Goal: Task Accomplishment & Management: Use online tool/utility

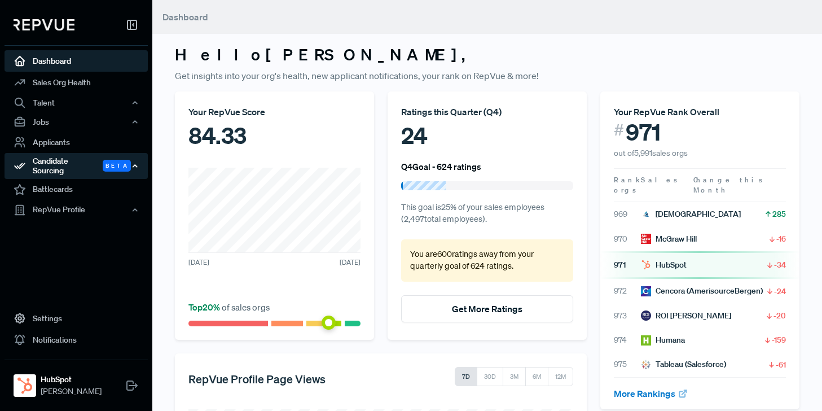
click at [57, 164] on div "Candidate Sourcing Beta" at bounding box center [76, 166] width 143 height 26
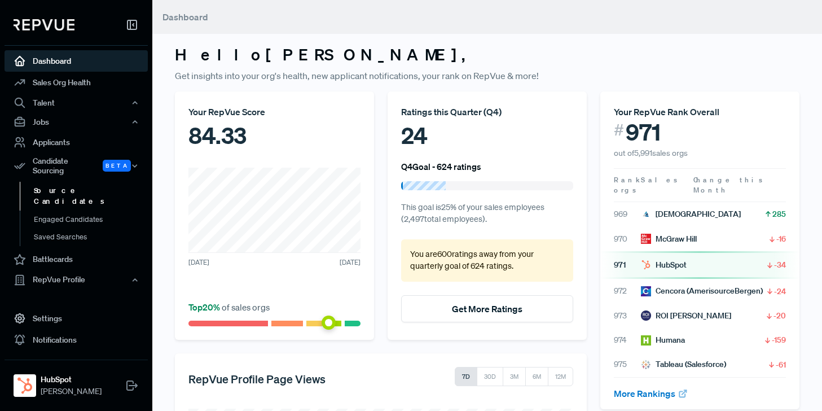
click at [59, 183] on link "Source Candidates" at bounding box center [91, 196] width 143 height 29
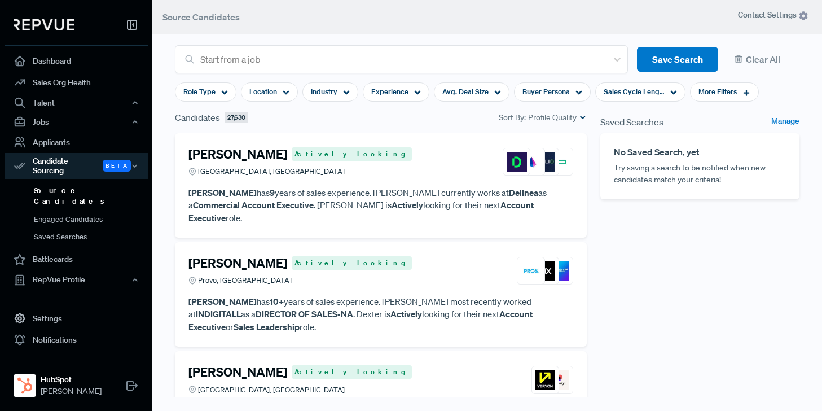
click at [354, 180] on article "[PERSON_NAME] Actively Looking Austin, [GEOGRAPHIC_DATA]" at bounding box center [380, 164] width 385 height 35
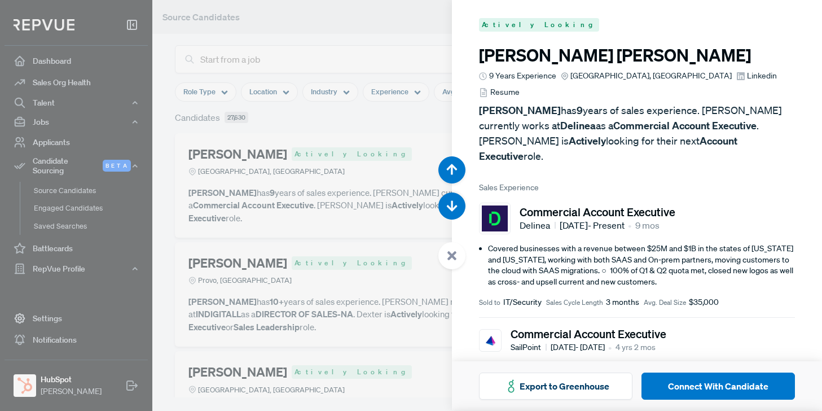
click at [333, 25] on div at bounding box center [411, 205] width 822 height 411
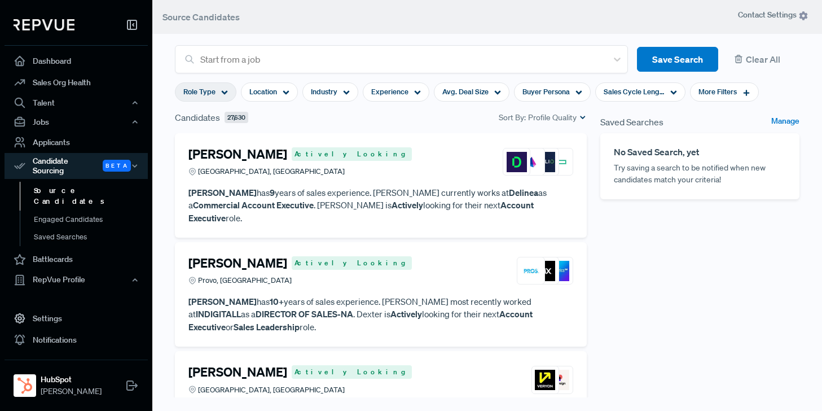
click at [223, 90] on icon at bounding box center [224, 92] width 7 height 7
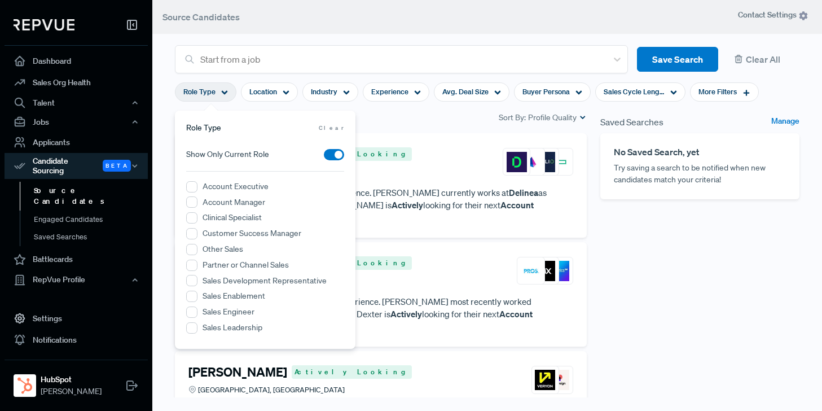
click at [217, 187] on label "Account Executive" at bounding box center [235, 186] width 66 height 12
click at [197, 187] on Executive "Account Executive" at bounding box center [191, 186] width 11 height 11
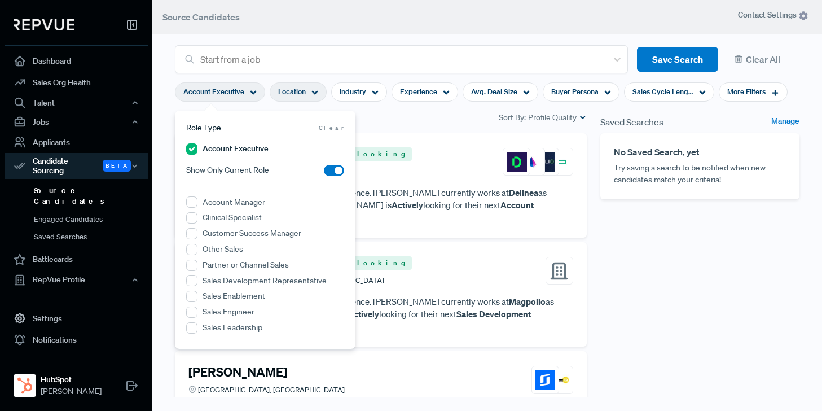
click at [316, 91] on use at bounding box center [315, 93] width 6 height 4
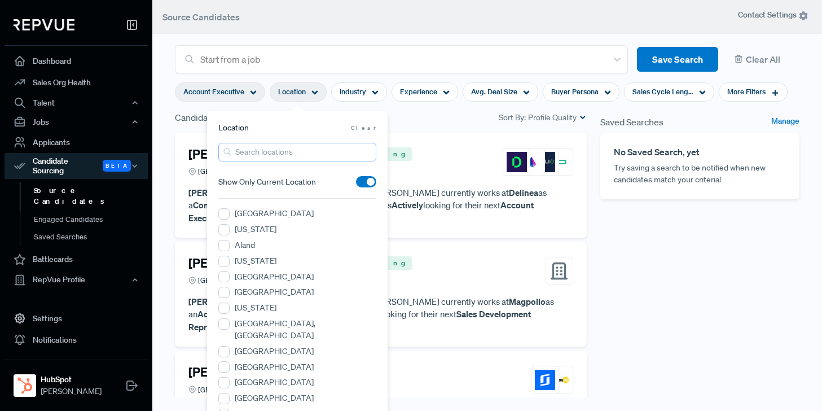
click at [272, 151] on input "search" at bounding box center [297, 152] width 158 height 19
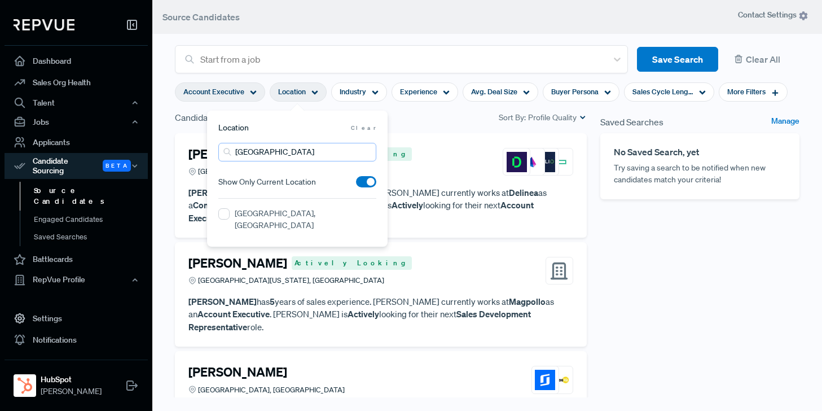
type input "[GEOGRAPHIC_DATA]"
click at [221, 215] on IL "[GEOGRAPHIC_DATA], [GEOGRAPHIC_DATA]" at bounding box center [223, 213] width 11 height 11
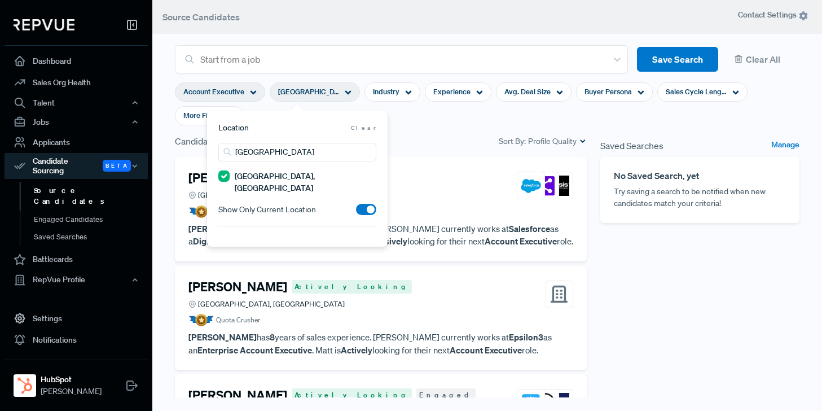
click at [421, 120] on section "Account Executive [GEOGRAPHIC_DATA], [GEOGRAPHIC_DATA] Industry Experience Avg.…" at bounding box center [487, 103] width 624 height 61
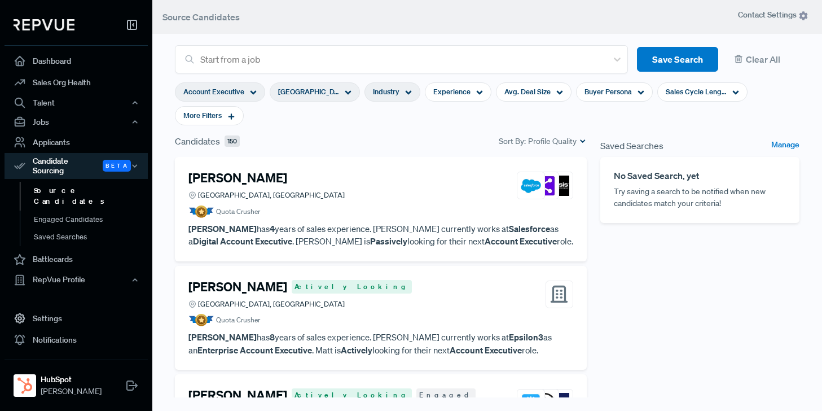
click at [408, 91] on icon at bounding box center [408, 92] width 7 height 7
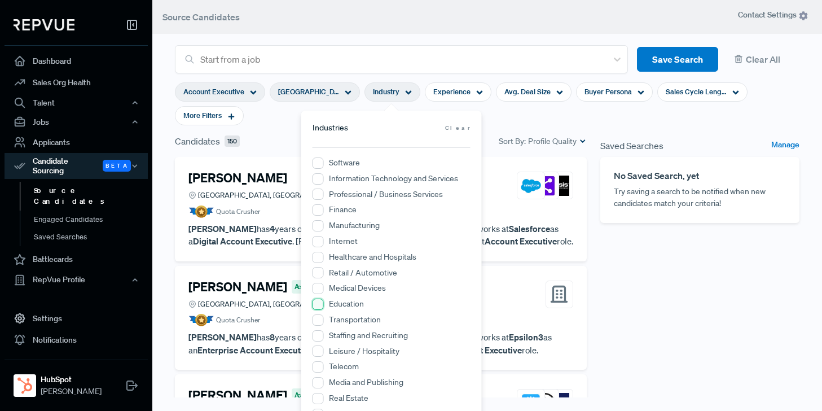
click at [316, 305] on input "Education" at bounding box center [317, 303] width 11 height 11
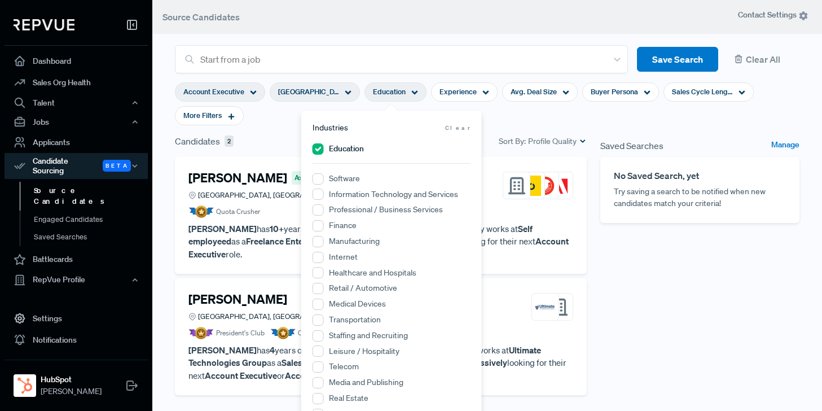
click at [499, 111] on section "Account Executive [GEOGRAPHIC_DATA], [GEOGRAPHIC_DATA] Education Experience Avg…" at bounding box center [487, 103] width 624 height 61
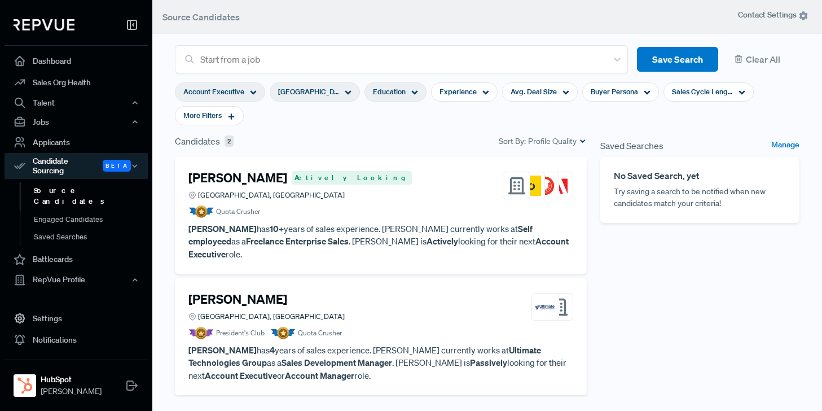
click at [370, 200] on article "[PERSON_NAME] Actively Looking [GEOGRAPHIC_DATA], [GEOGRAPHIC_DATA] Quota Crush…" at bounding box center [380, 193] width 385 height 47
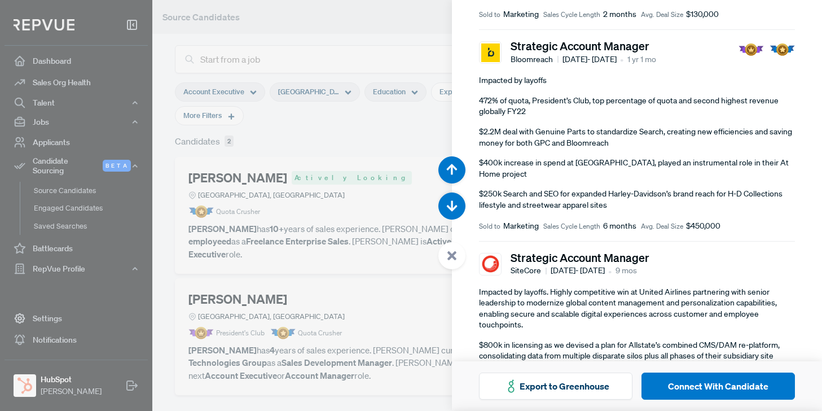
scroll to position [317, 0]
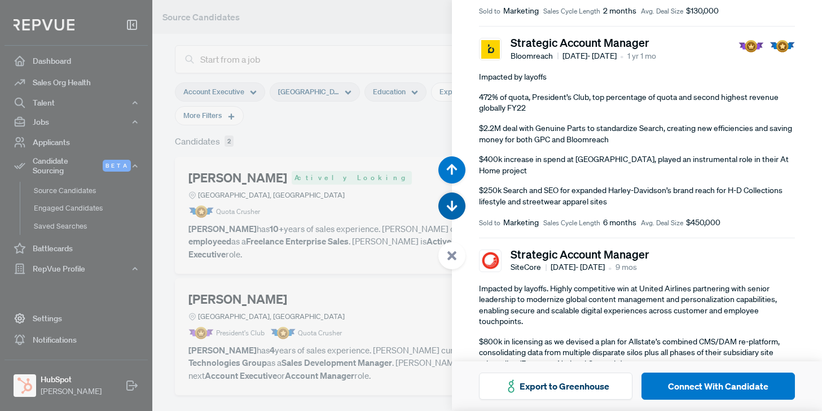
click at [450, 204] on icon "button" at bounding box center [451, 205] width 11 height 11
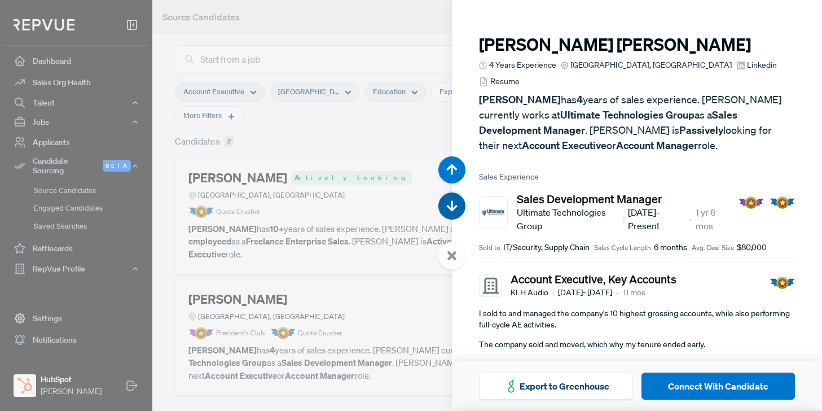
scroll to position [411, 0]
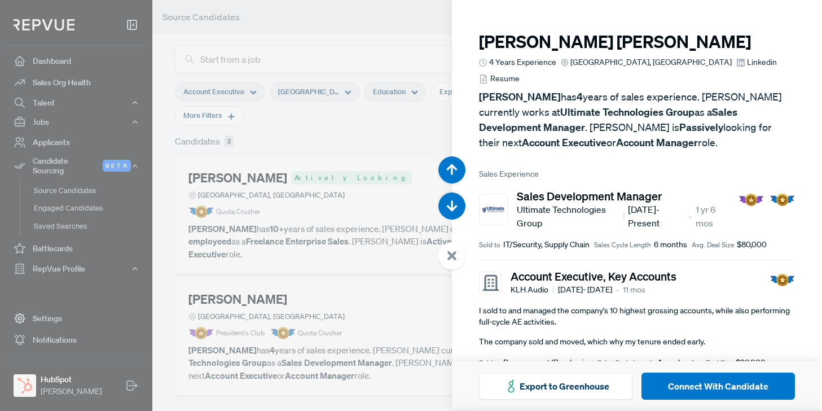
click at [364, 133] on div at bounding box center [411, 205] width 822 height 411
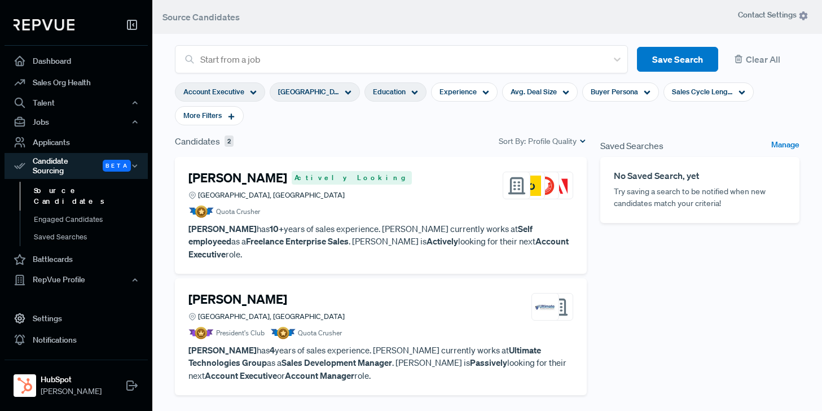
click at [414, 91] on use at bounding box center [415, 93] width 6 height 4
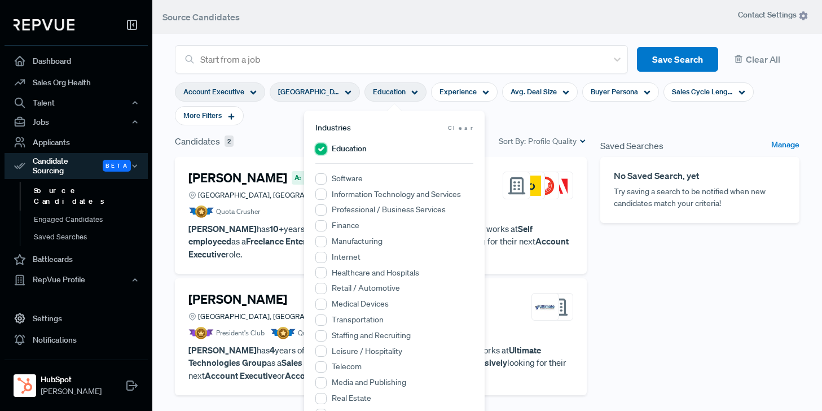
click at [322, 151] on input "Education" at bounding box center [320, 148] width 11 height 11
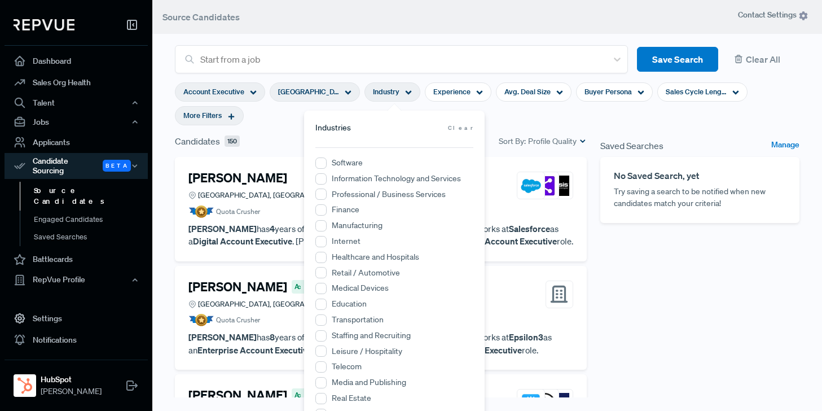
click at [224, 117] on div "More Filters" at bounding box center [209, 115] width 69 height 19
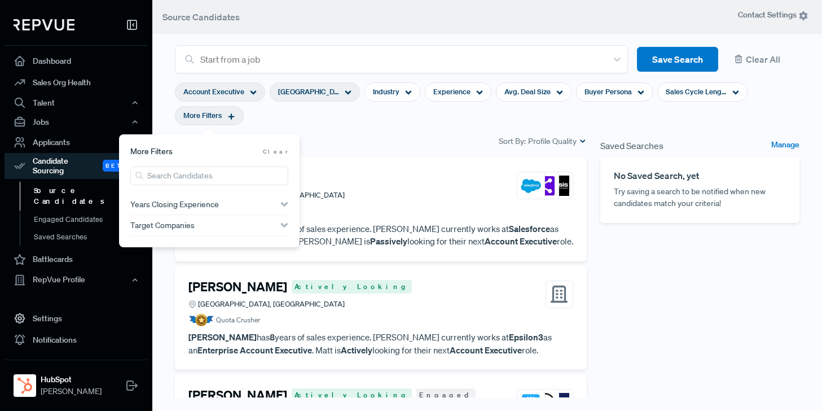
click at [204, 204] on span "Years Closing Experience" at bounding box center [174, 204] width 89 height 9
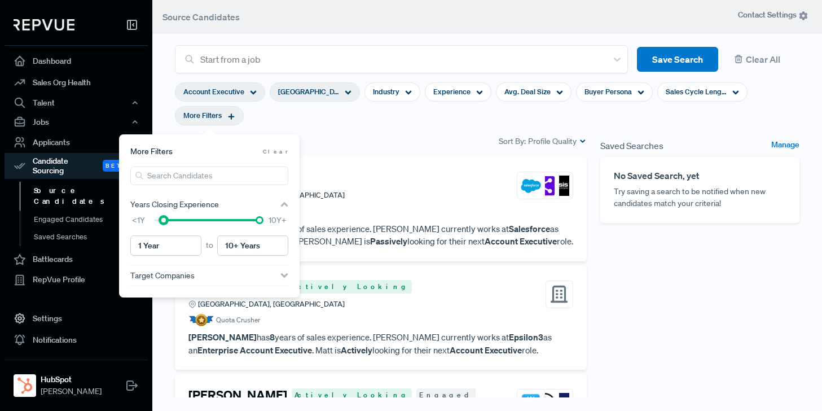
type input "2 Years"
drag, startPoint x: 154, startPoint y: 221, endPoint x: 170, endPoint y: 221, distance: 15.8
click at [170, 221] on div at bounding box center [173, 220] width 8 height 8
click at [426, 127] on section "Account Executive [GEOGRAPHIC_DATA], [GEOGRAPHIC_DATA] Industry Experience Avg.…" at bounding box center [487, 103] width 624 height 61
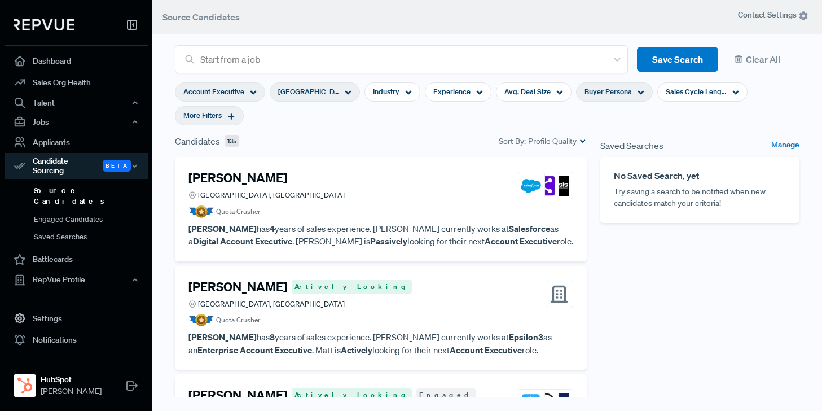
click at [633, 89] on div "Buyer Persona" at bounding box center [614, 91] width 77 height 19
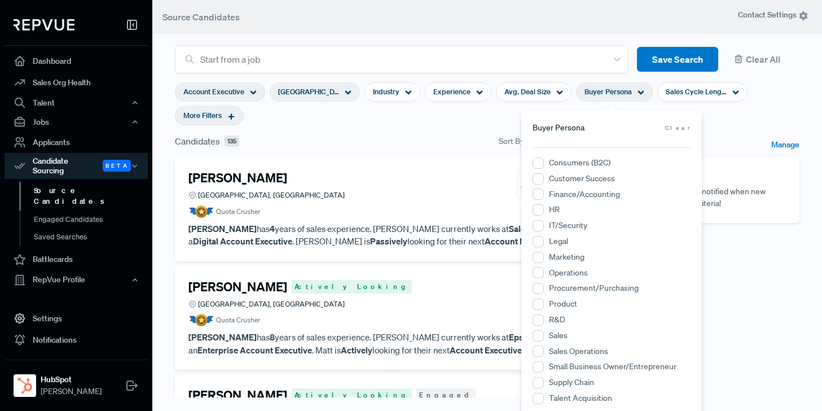
scroll to position [8, 0]
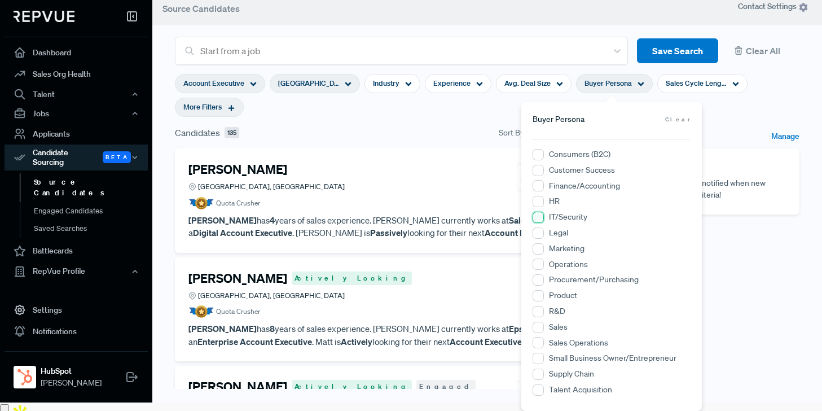
click at [538, 218] on input "IT/Security" at bounding box center [537, 217] width 11 height 11
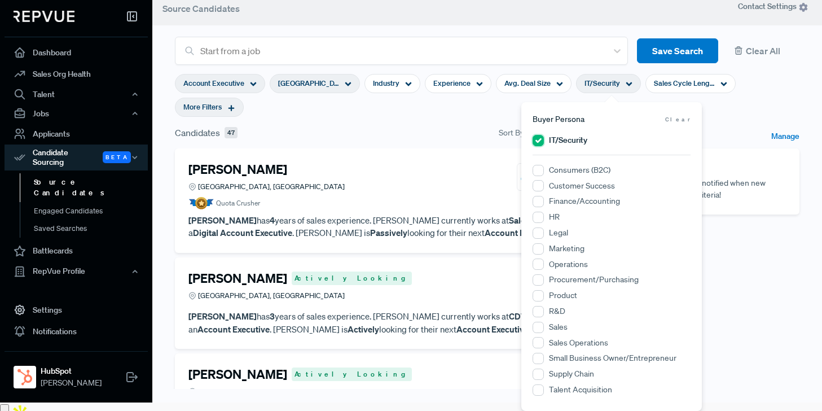
click at [538, 142] on input "IT/Security" at bounding box center [537, 140] width 11 height 11
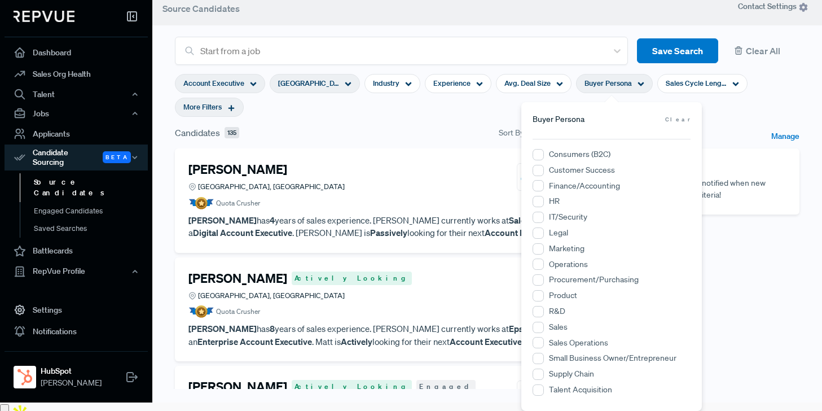
click at [367, 213] on article "[PERSON_NAME] [GEOGRAPHIC_DATA], [GEOGRAPHIC_DATA] Quota Crusher [PERSON_NAME] …" at bounding box center [380, 200] width 385 height 77
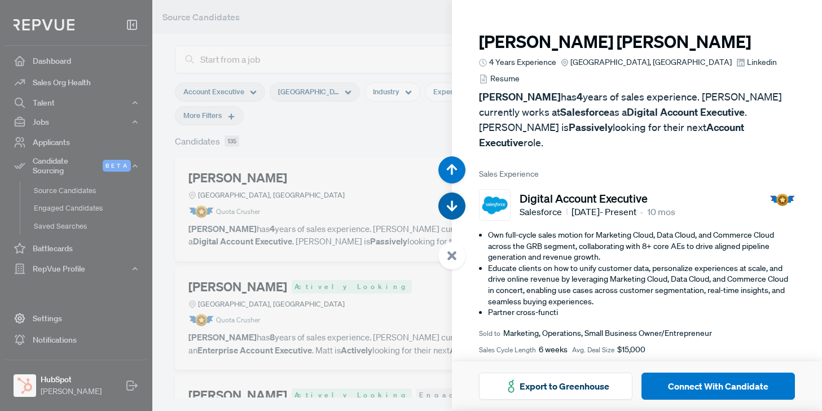
click at [449, 207] on use "button" at bounding box center [452, 206] width 11 height 11
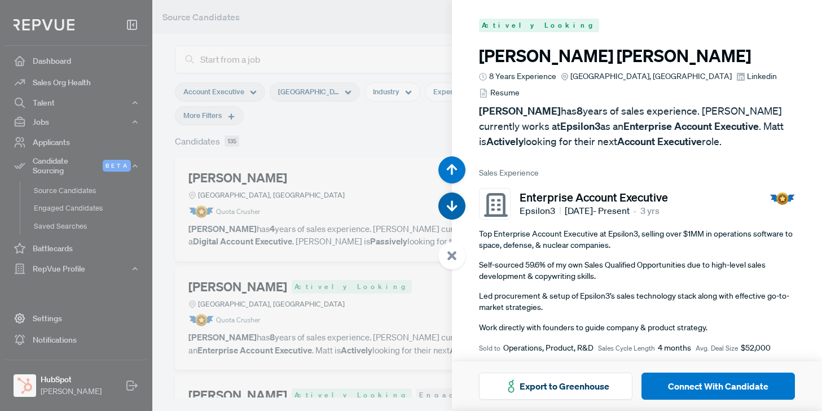
scroll to position [411, 0]
click at [449, 207] on use "button" at bounding box center [452, 206] width 11 height 11
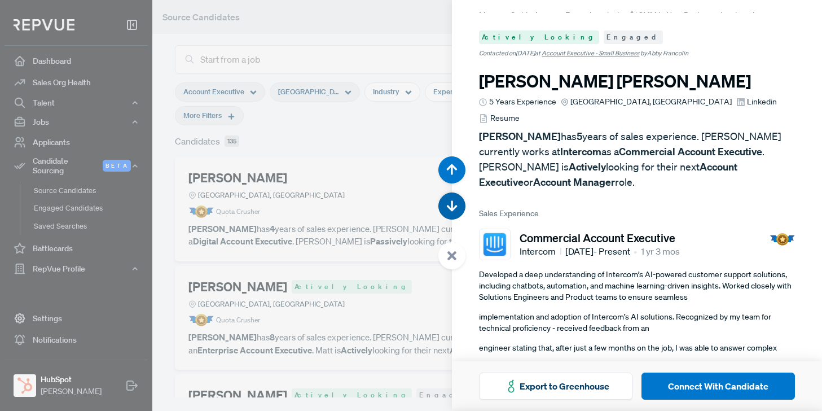
scroll to position [821, 0]
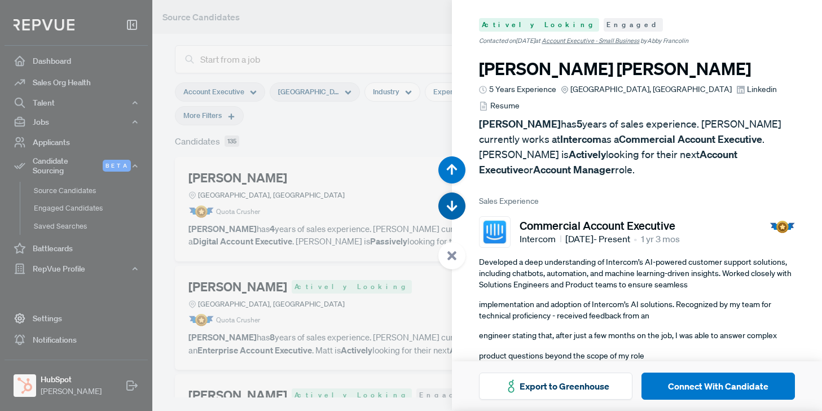
click at [449, 207] on use "button" at bounding box center [452, 206] width 11 height 11
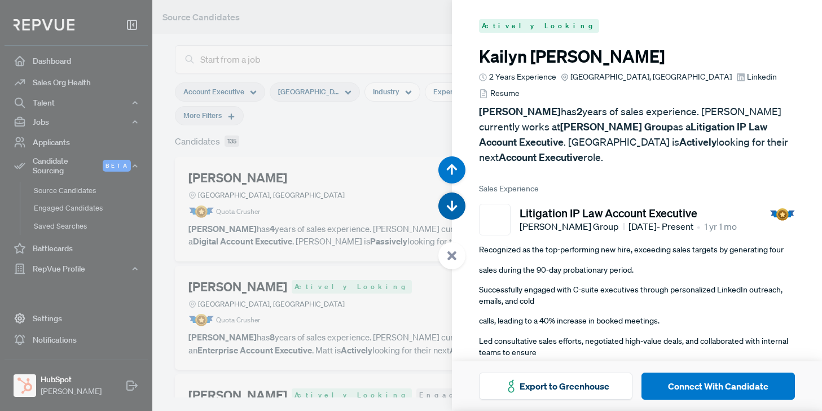
scroll to position [1232, 0]
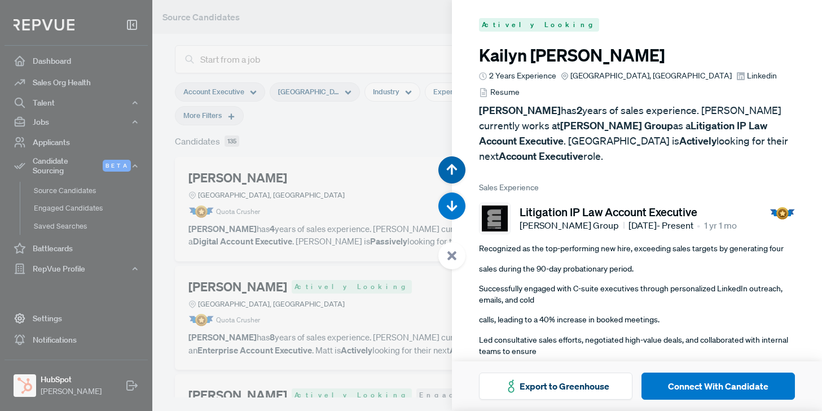
click at [454, 170] on icon "button" at bounding box center [451, 169] width 11 height 11
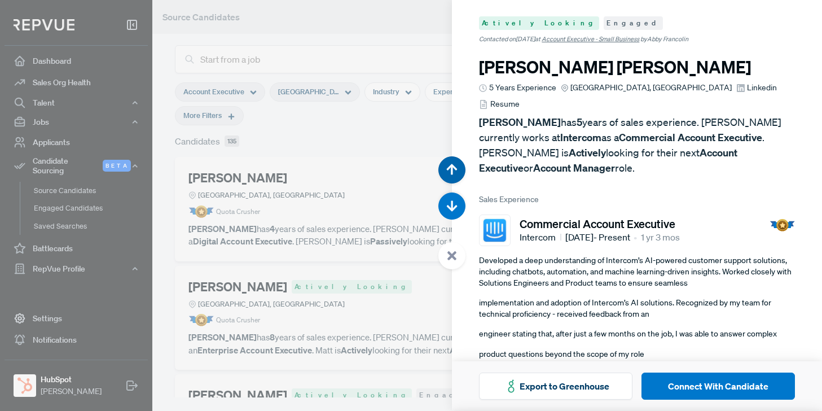
click at [454, 170] on icon "button" at bounding box center [451, 169] width 11 height 11
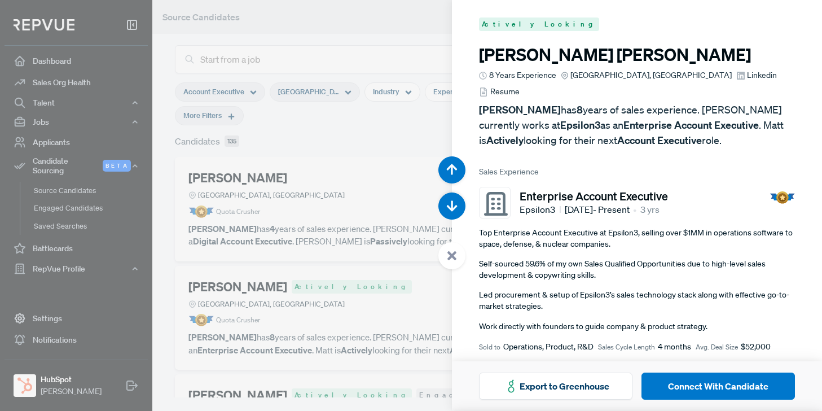
scroll to position [411, 0]
click at [356, 131] on div at bounding box center [411, 205] width 822 height 411
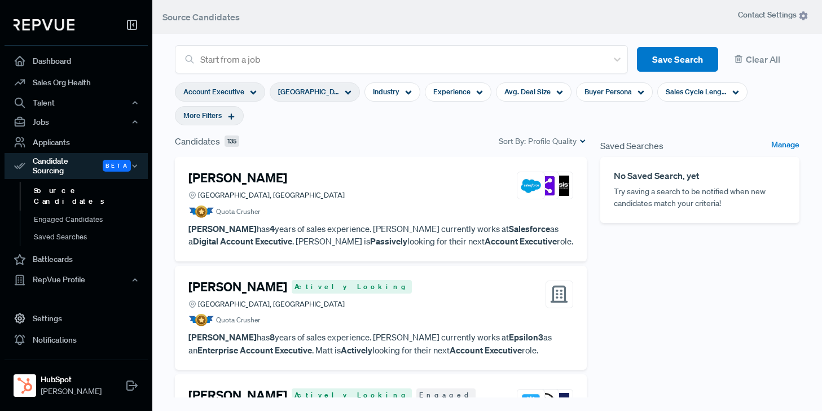
click at [347, 90] on icon at bounding box center [348, 92] width 7 height 7
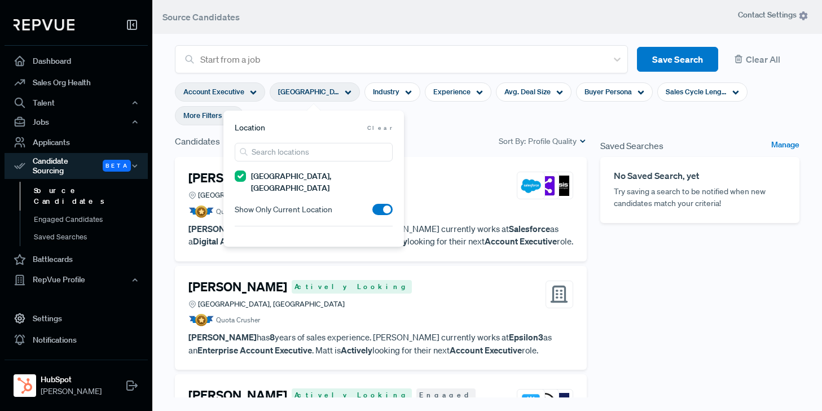
click at [380, 204] on span at bounding box center [382, 209] width 20 height 11
click at [372, 212] on input "checkbox" at bounding box center [372, 212] width 0 height 0
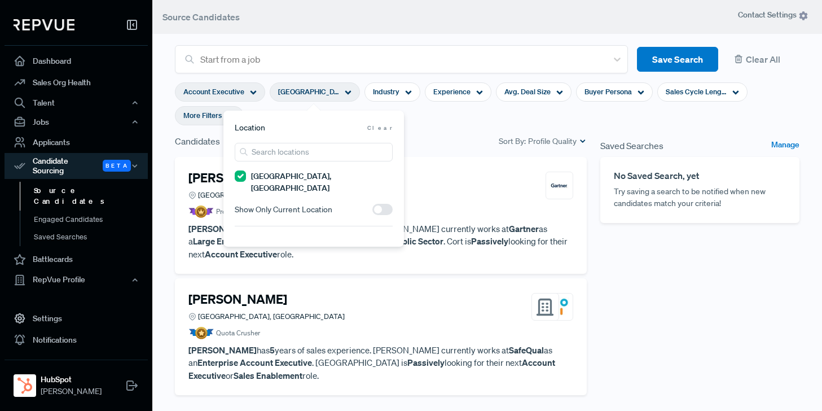
click at [426, 131] on section "Account Executive [GEOGRAPHIC_DATA], [GEOGRAPHIC_DATA] Industry Experience Avg.…" at bounding box center [487, 103] width 624 height 61
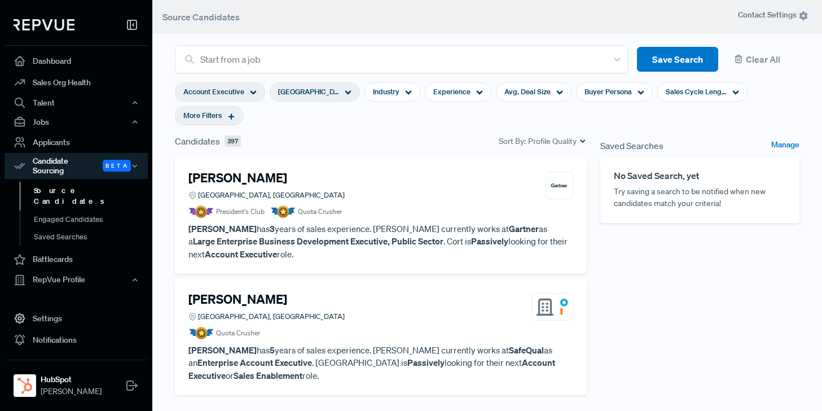
click at [440, 220] on article "[PERSON_NAME], [GEOGRAPHIC_DATA] President's Club Quota Crusher [PERSON_NAME] h…" at bounding box center [380, 215] width 385 height 90
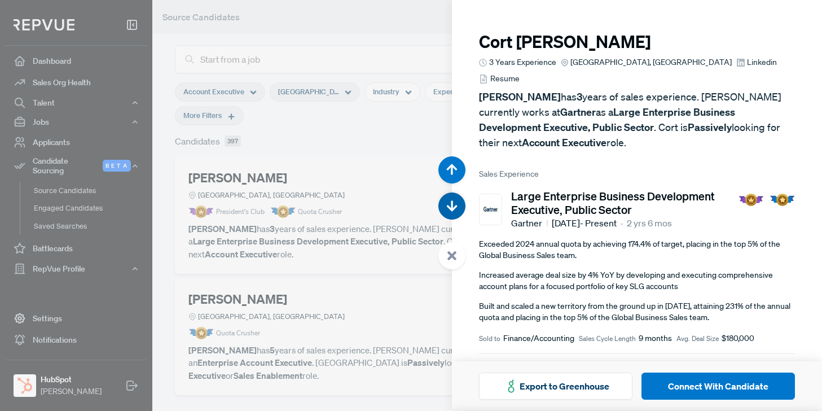
click at [451, 205] on icon "button" at bounding box center [451, 205] width 11 height 11
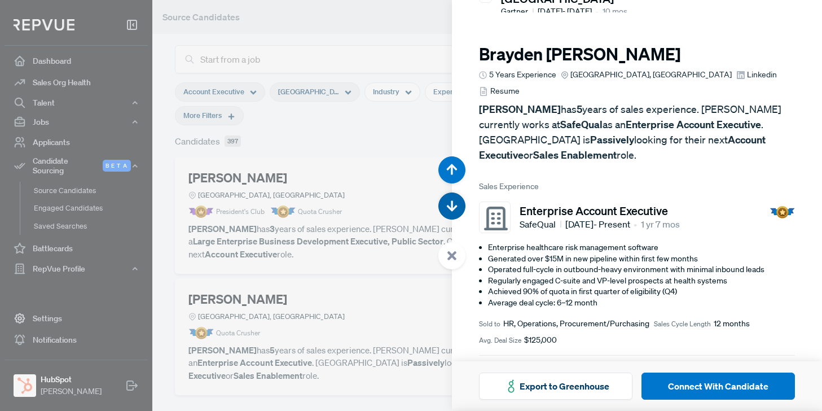
scroll to position [411, 0]
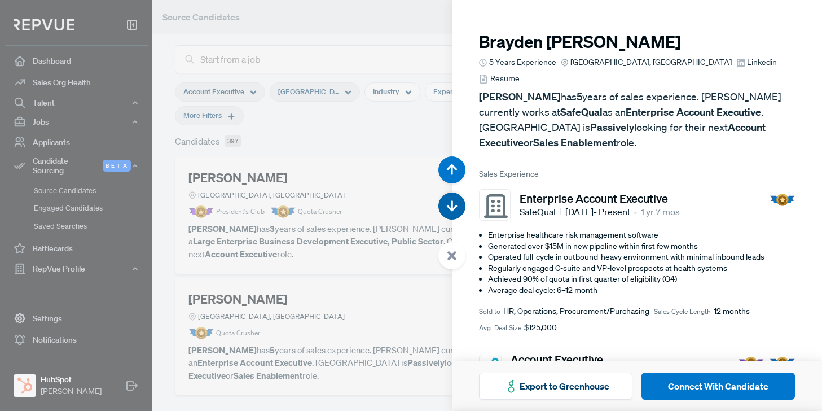
click at [451, 205] on icon "button" at bounding box center [451, 205] width 11 height 11
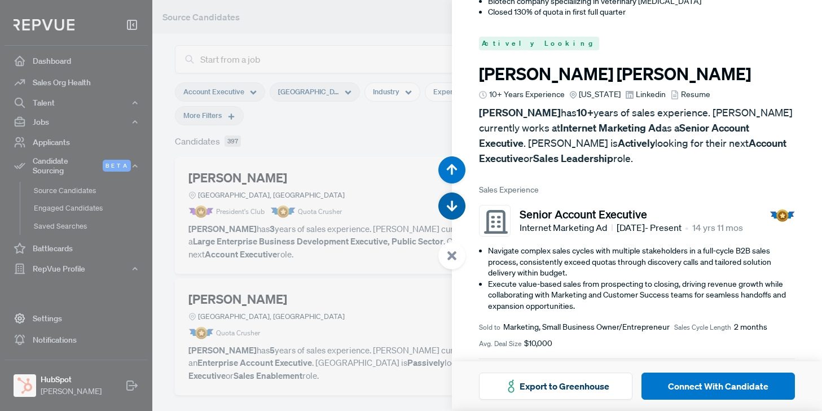
scroll to position [821, 0]
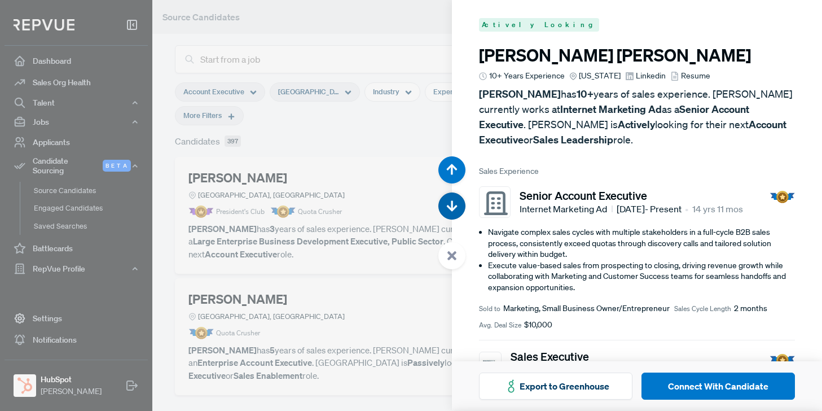
click at [451, 205] on icon "button" at bounding box center [451, 205] width 11 height 11
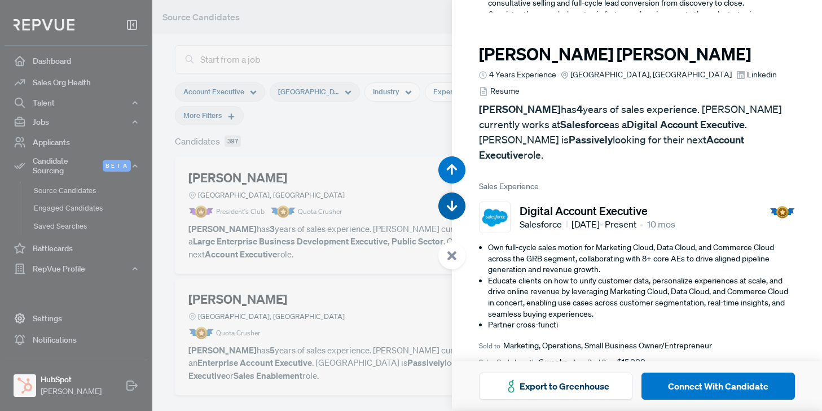
scroll to position [1232, 0]
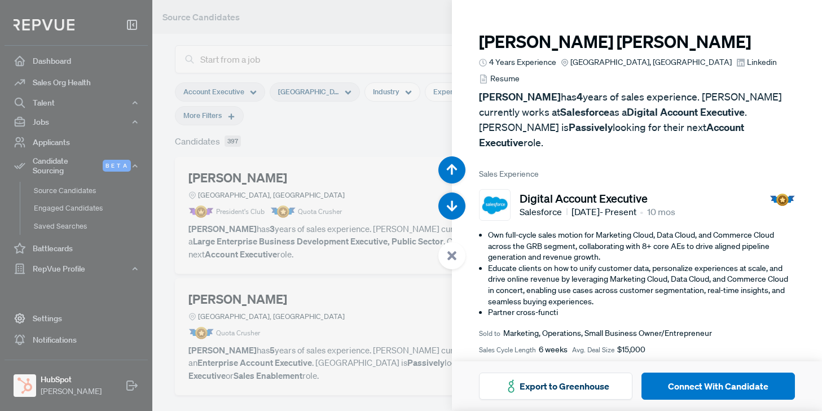
click at [359, 26] on div at bounding box center [411, 205] width 822 height 411
